Goal: Check status

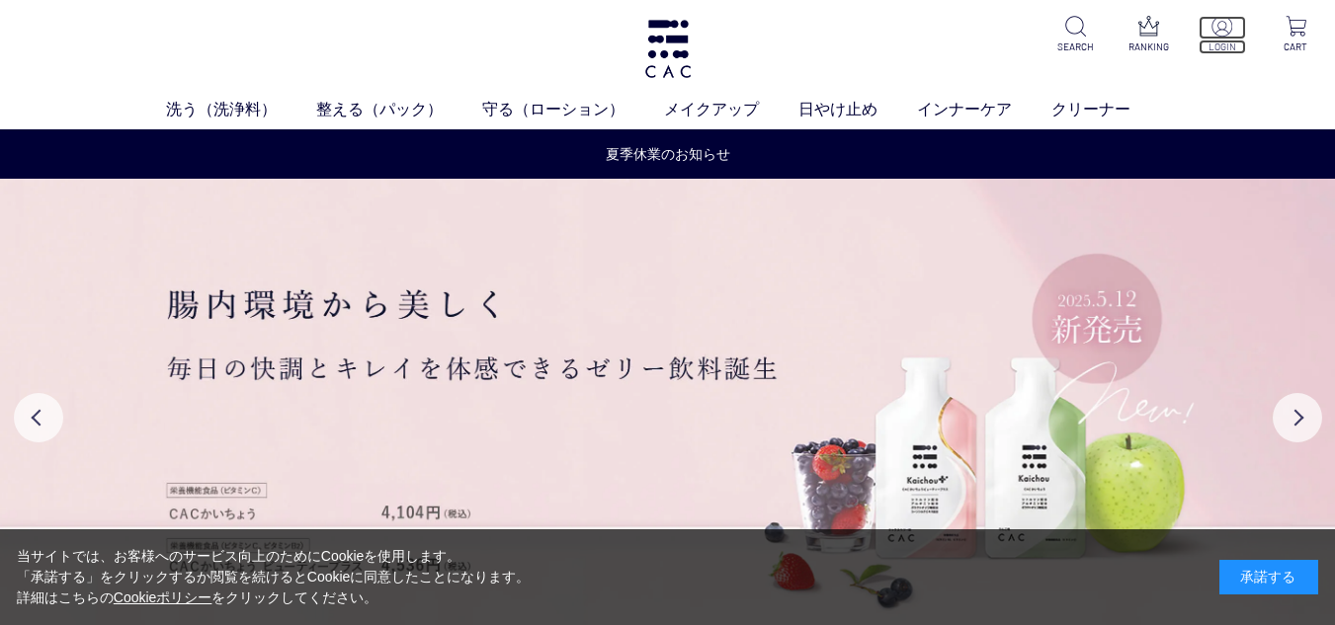
click at [1212, 34] on img at bounding box center [1221, 26] width 21 height 21
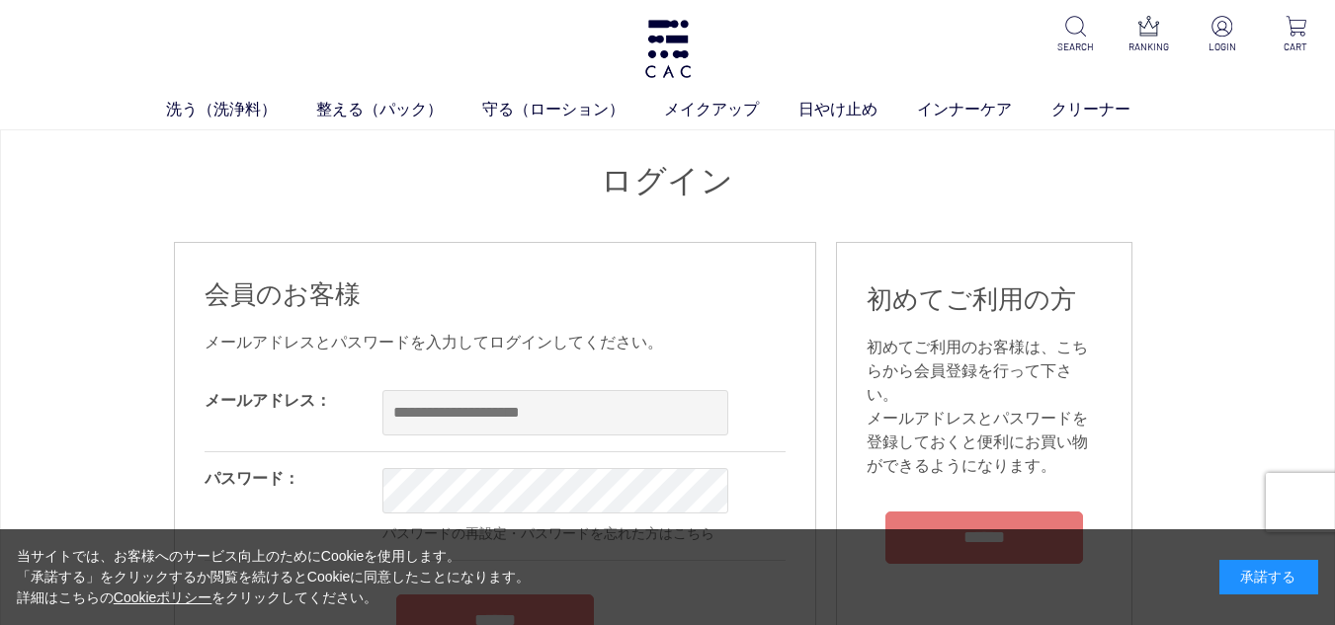
scroll to position [99, 0]
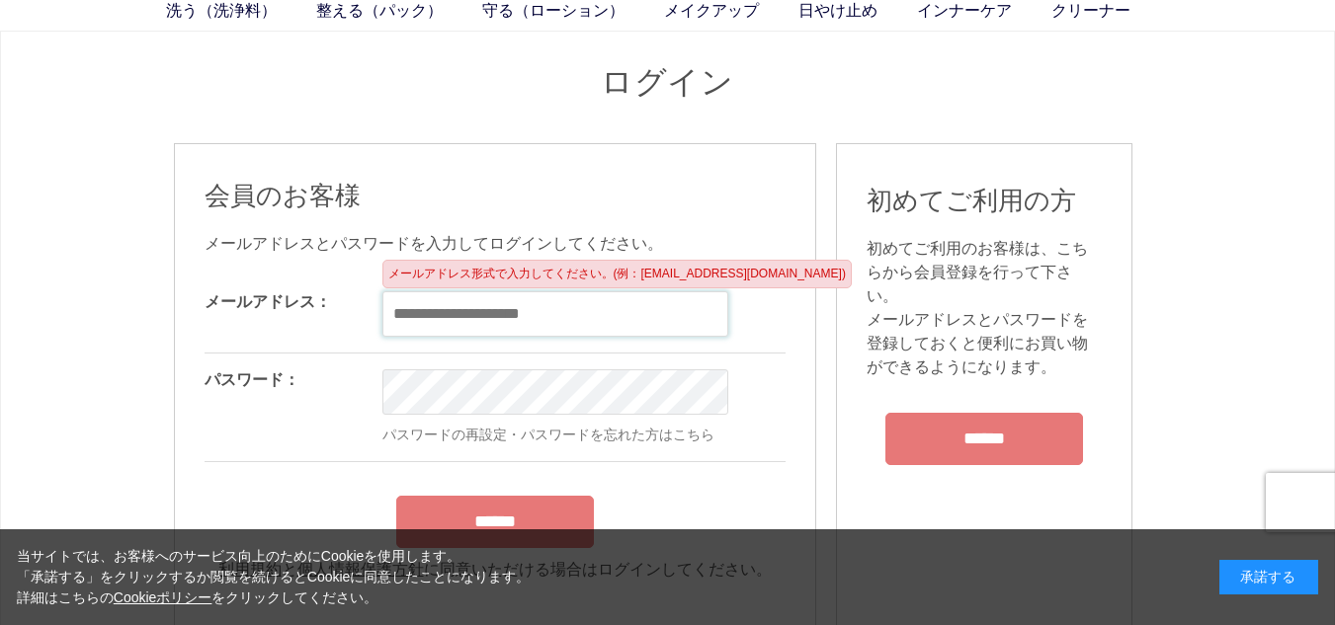
click at [487, 312] on input "email" at bounding box center [555, 313] width 346 height 45
paste input "**********"
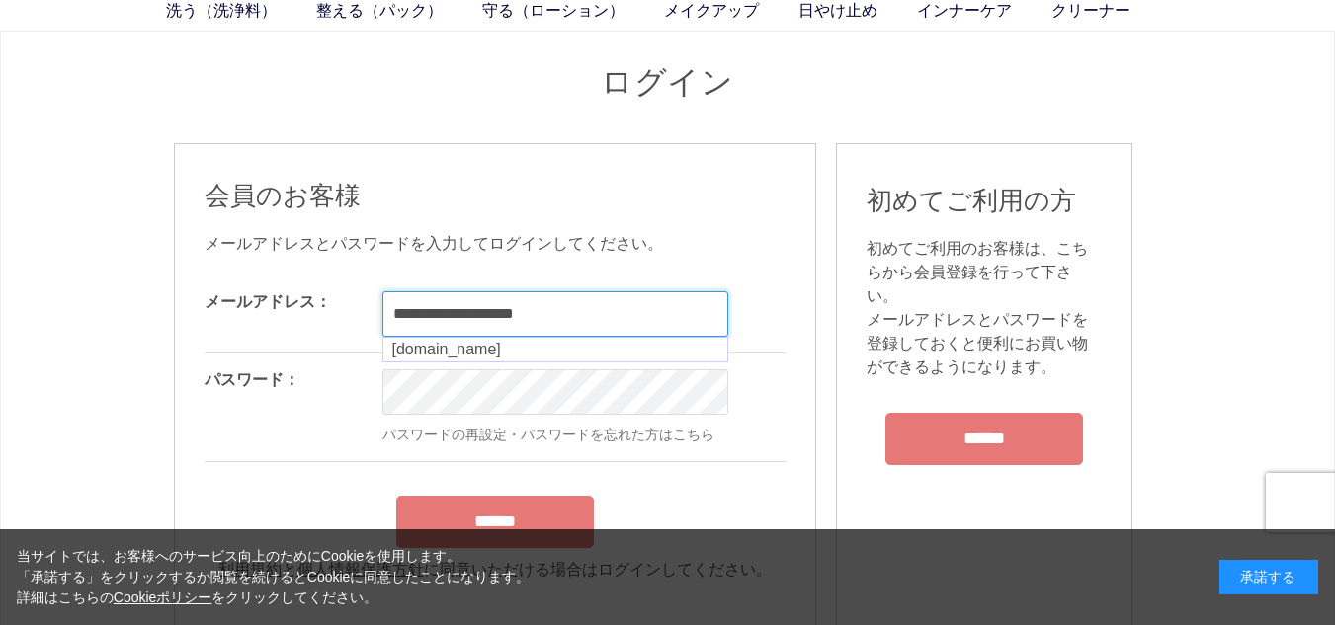
type input "**********"
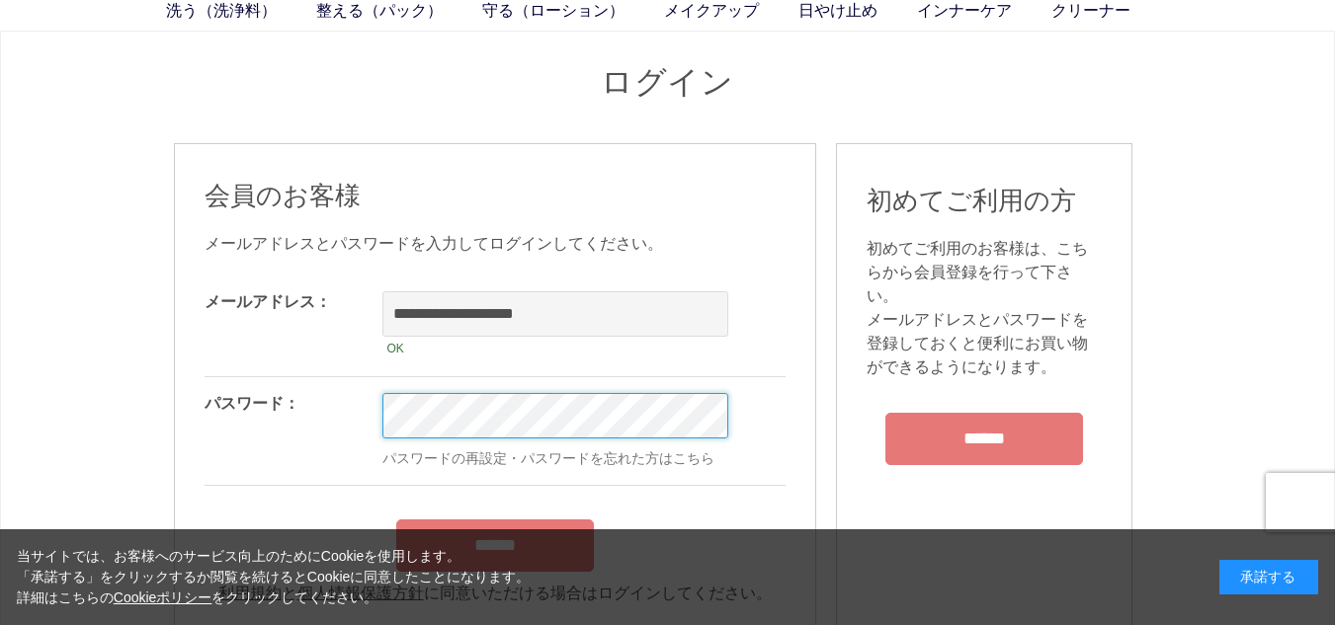
scroll to position [198, 0]
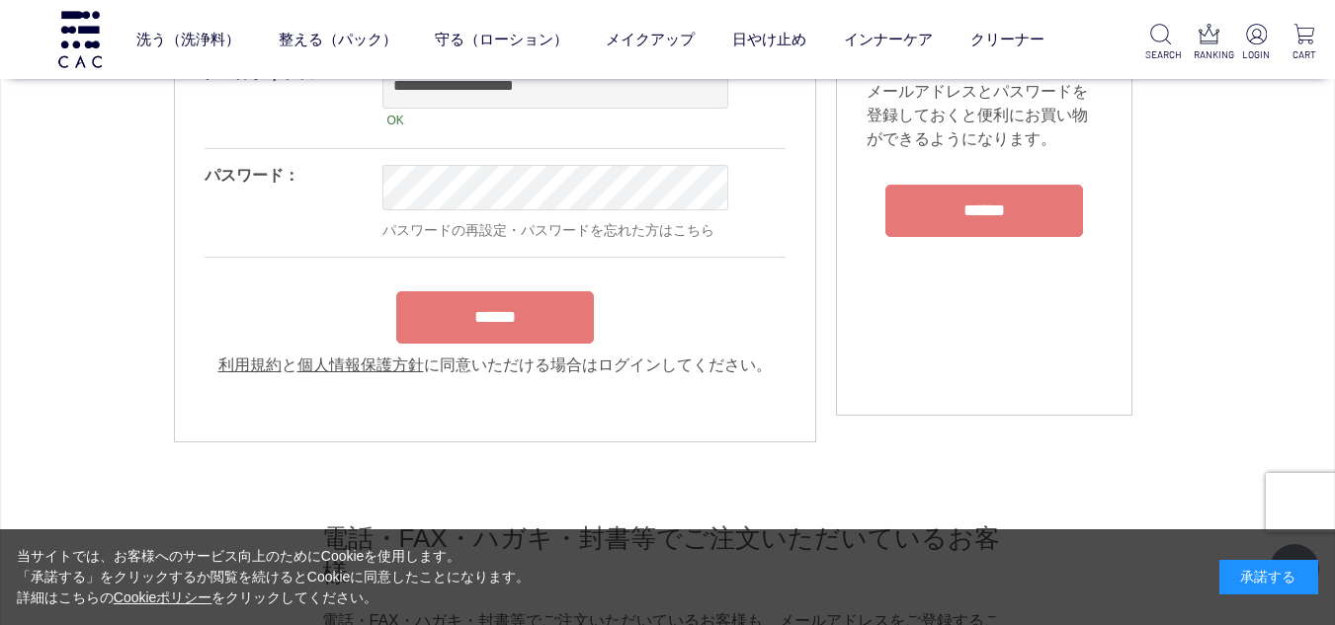
click at [527, 330] on input "******" at bounding box center [495, 317] width 198 height 52
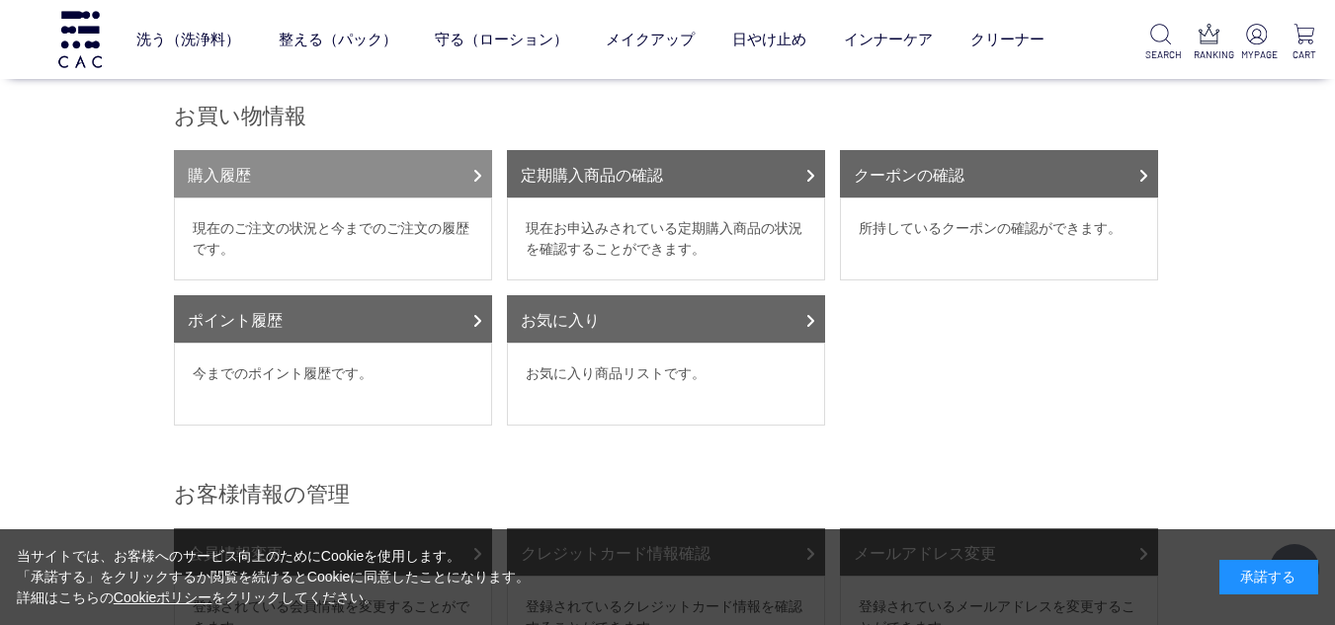
scroll to position [99, 0]
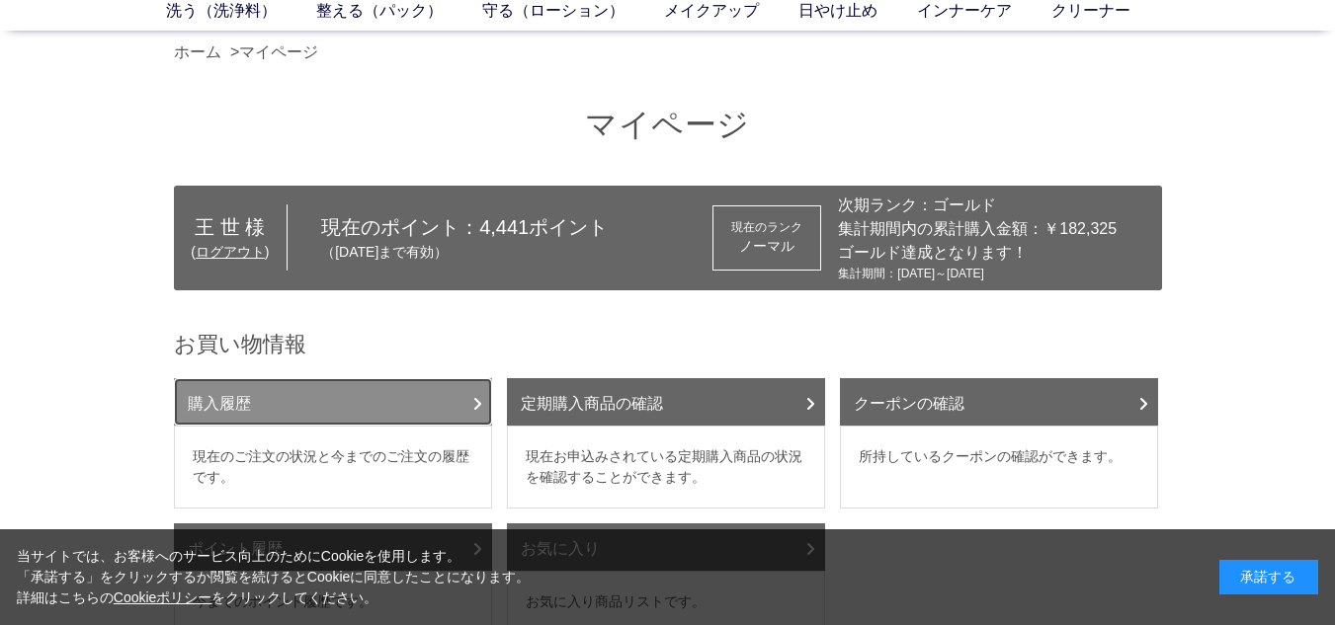
click at [287, 412] on link "購入履歴" at bounding box center [333, 401] width 318 height 47
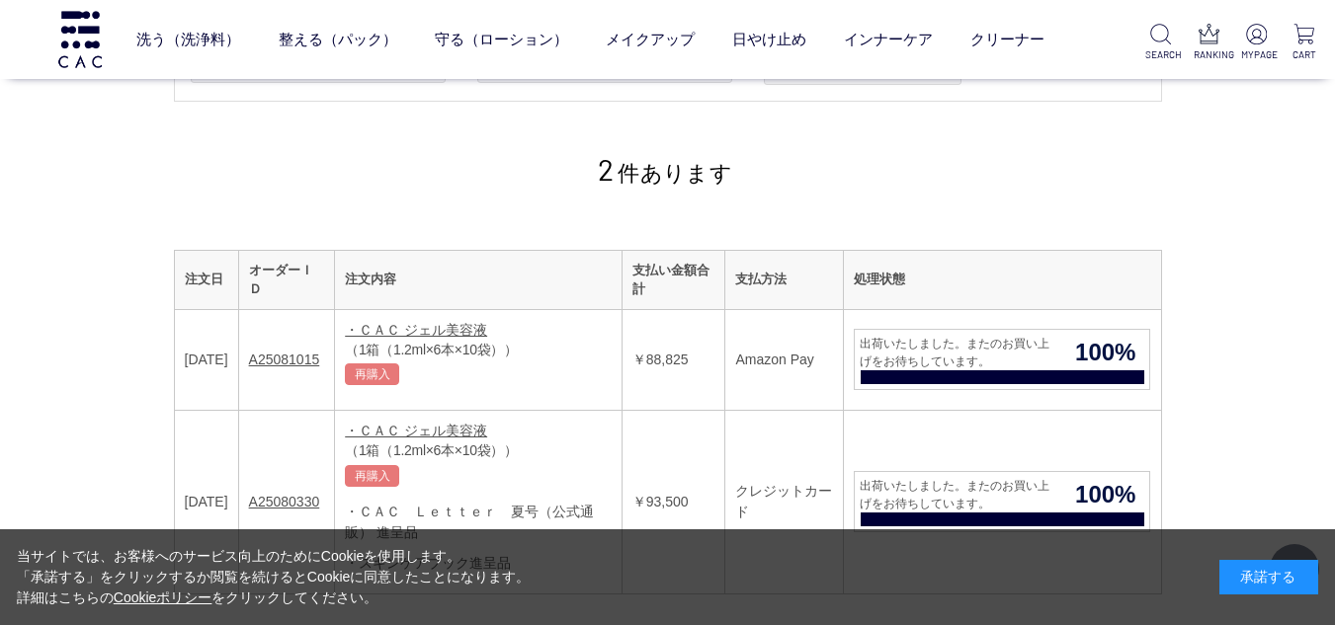
scroll to position [296, 0]
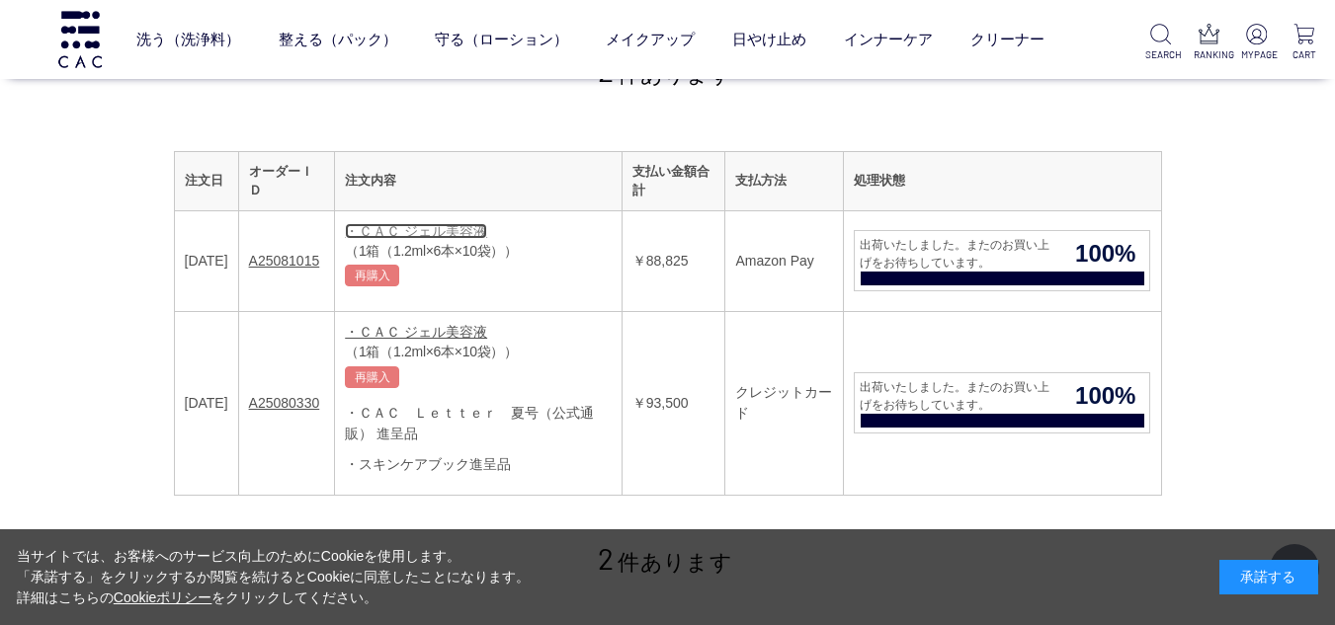
click at [458, 233] on link "・ＣＡＣ ジェル美容液" at bounding box center [416, 231] width 142 height 16
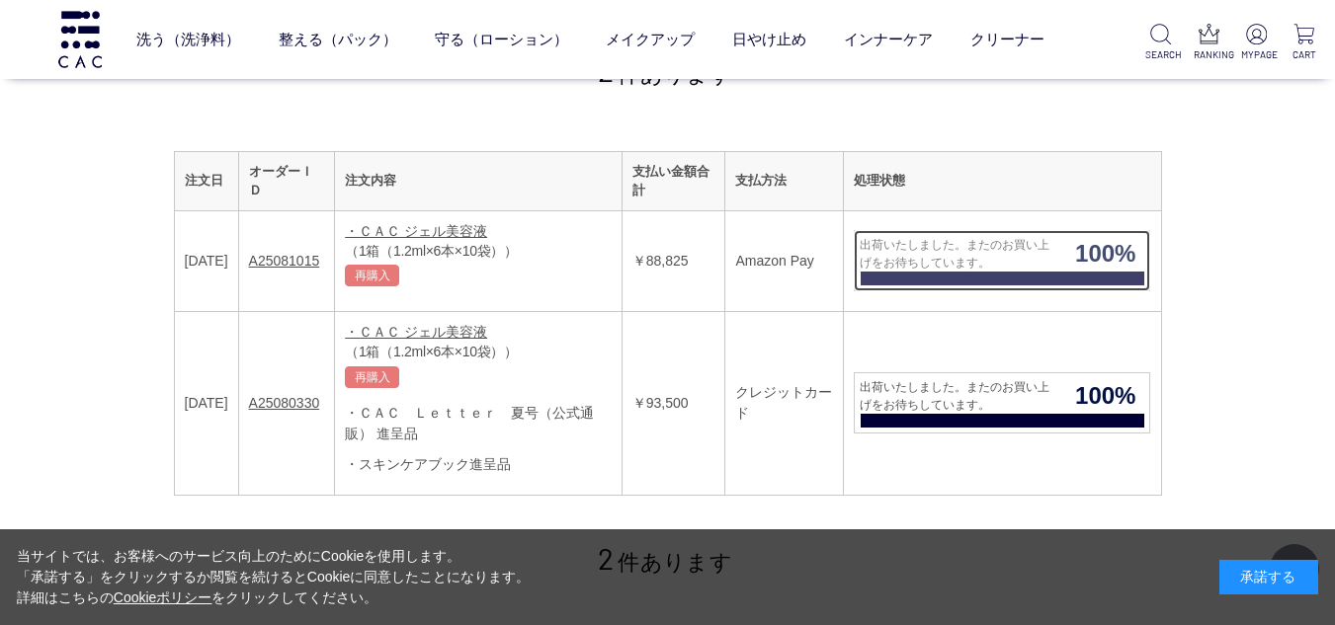
click at [960, 264] on span "出荷いたしました。またのお買い上げをお待ちしています。" at bounding box center [958, 254] width 207 height 36
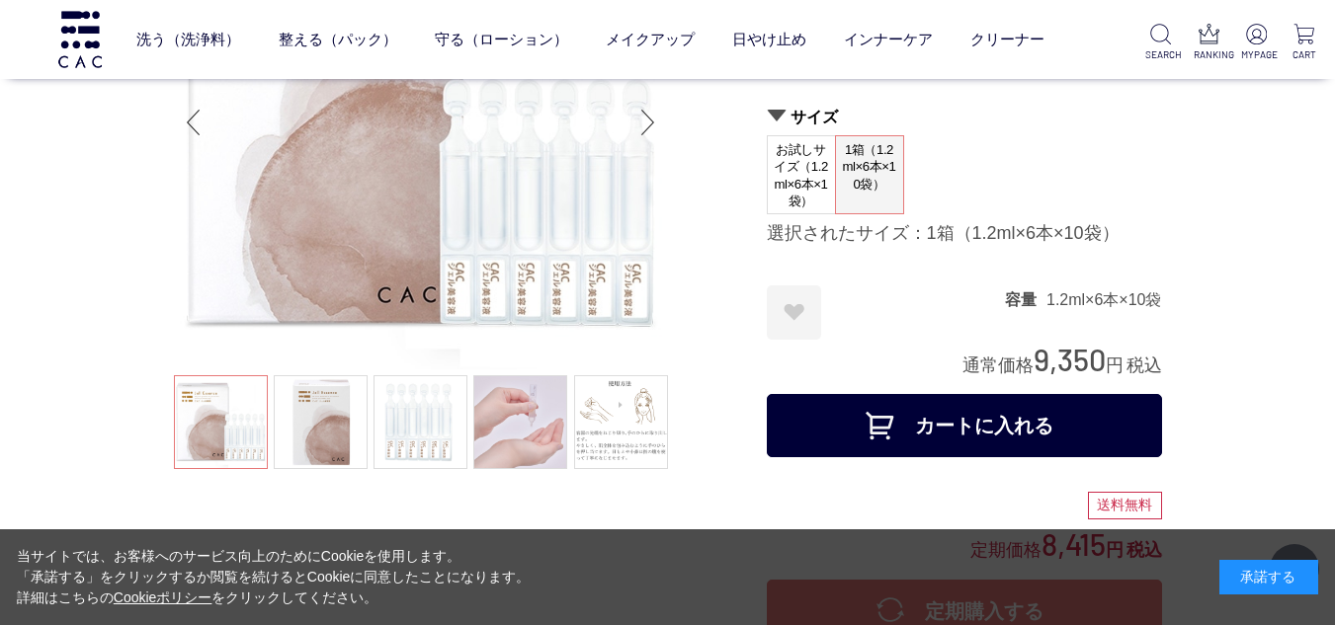
scroll to position [296, 0]
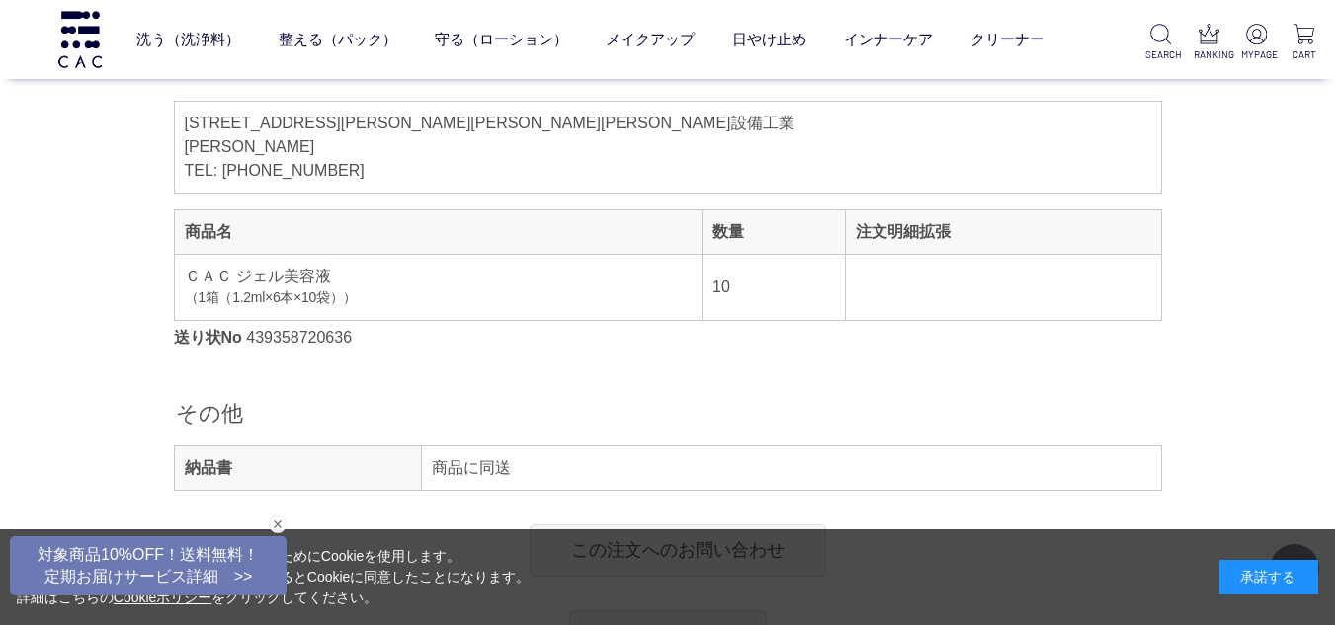
scroll to position [1087, 0]
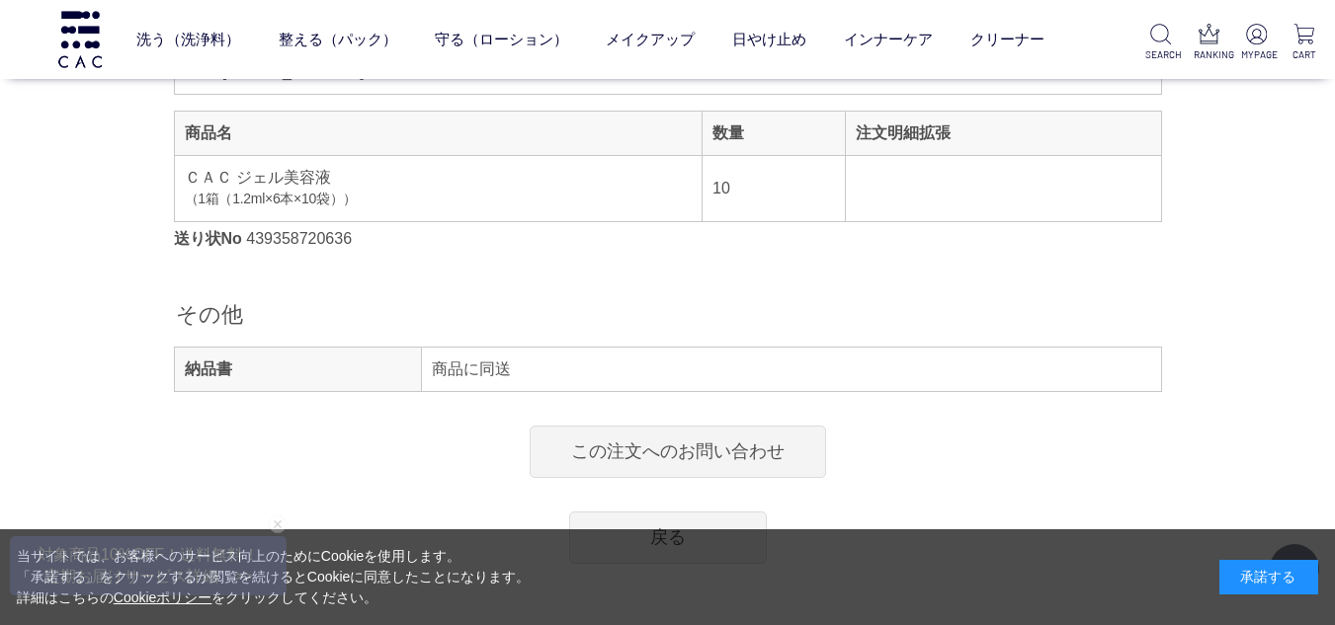
click at [346, 246] on dd "439358720636" at bounding box center [299, 239] width 106 height 24
drag, startPoint x: 354, startPoint y: 238, endPoint x: 246, endPoint y: 240, distance: 107.7
click at [246, 240] on dl "送り状No 439358720636" at bounding box center [668, 239] width 988 height 24
copy dd "439358720636"
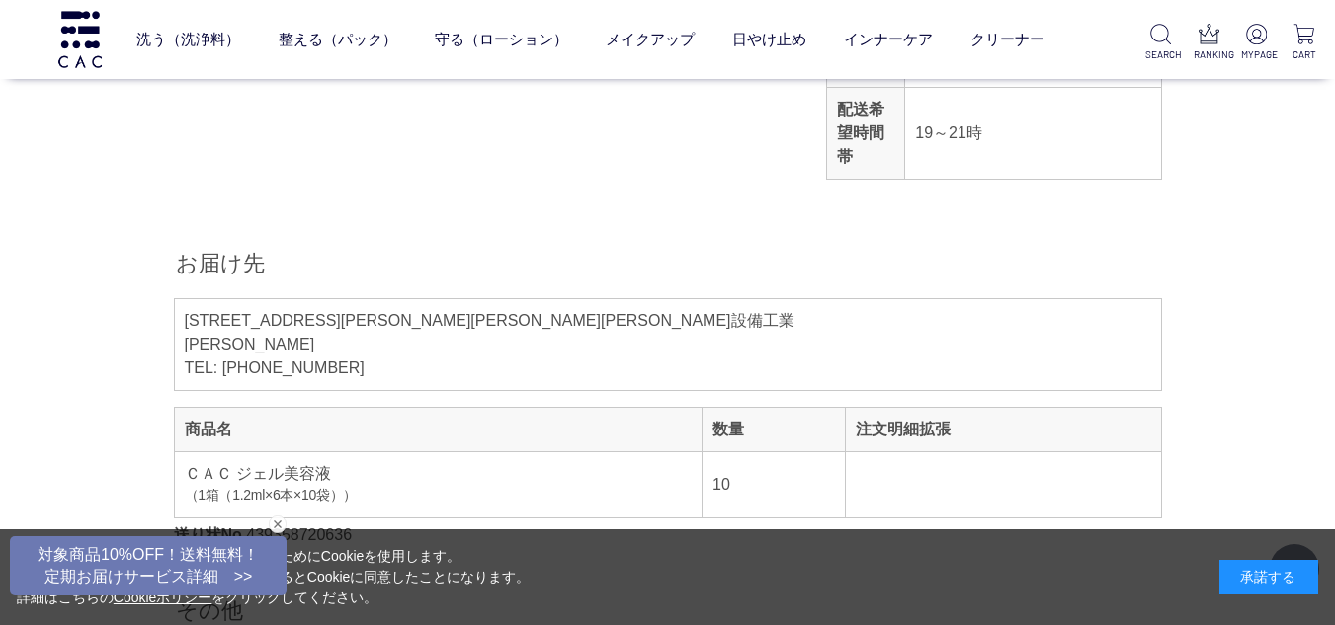
scroll to position [395, 0]
